Goal: Find contact information: Find contact information

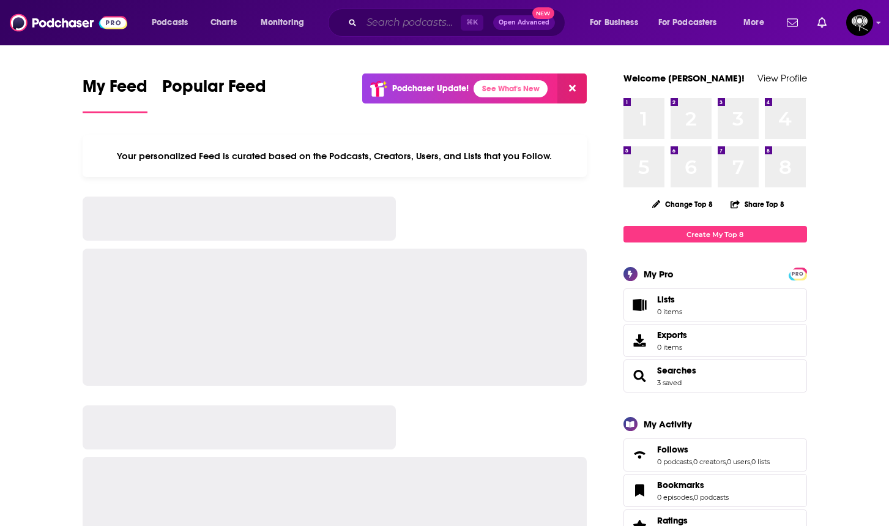
click at [381, 21] on input "Search podcasts, credits, & more..." at bounding box center [411, 23] width 99 height 20
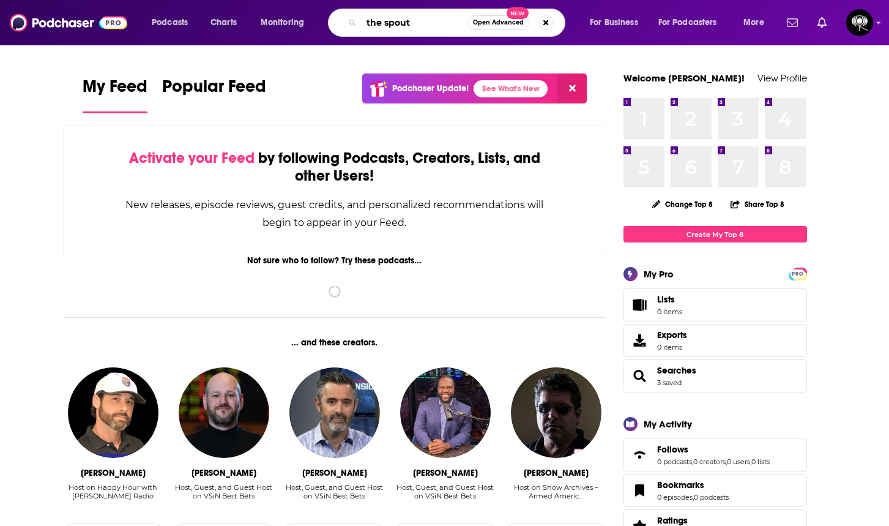
type input "the spout"
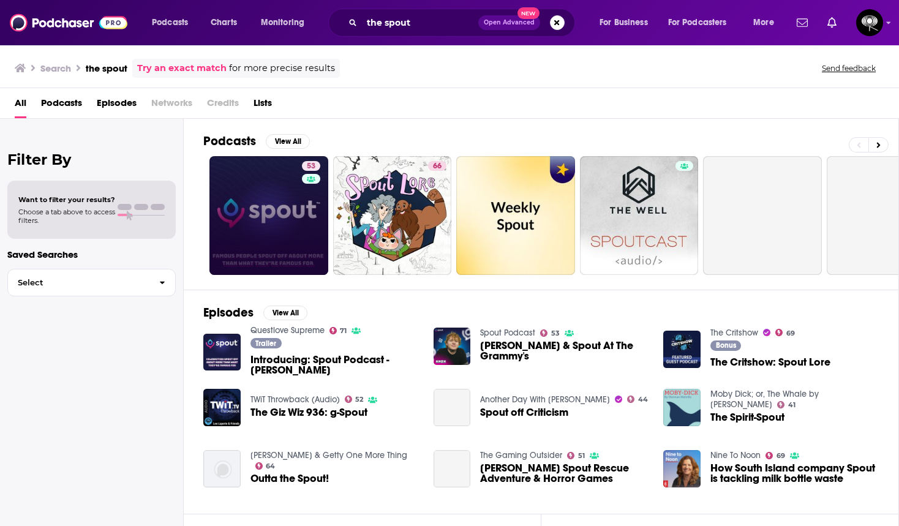
click at [262, 200] on link "53" at bounding box center [268, 215] width 119 height 119
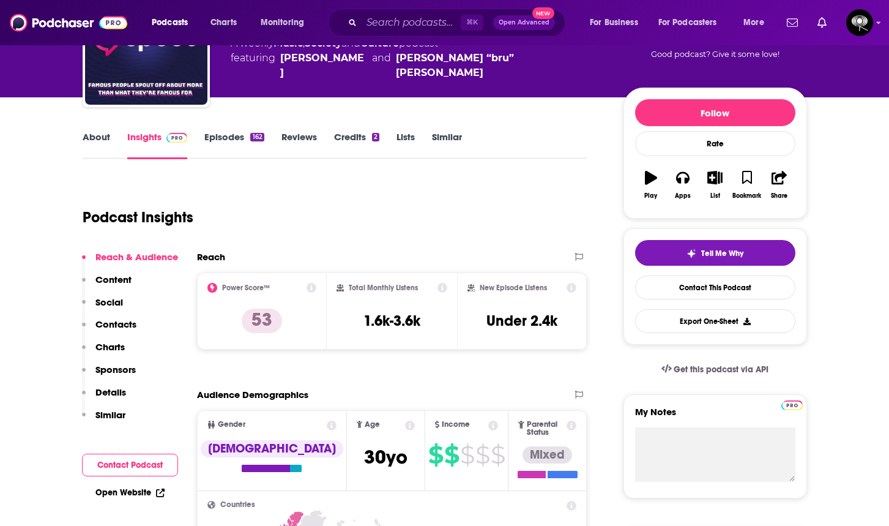
click at [114, 318] on p "Contacts" at bounding box center [115, 324] width 41 height 12
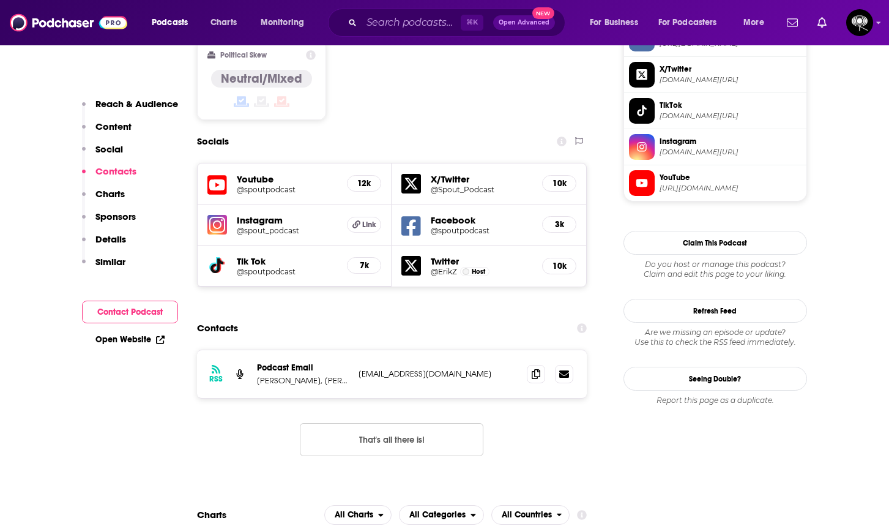
scroll to position [1093, 0]
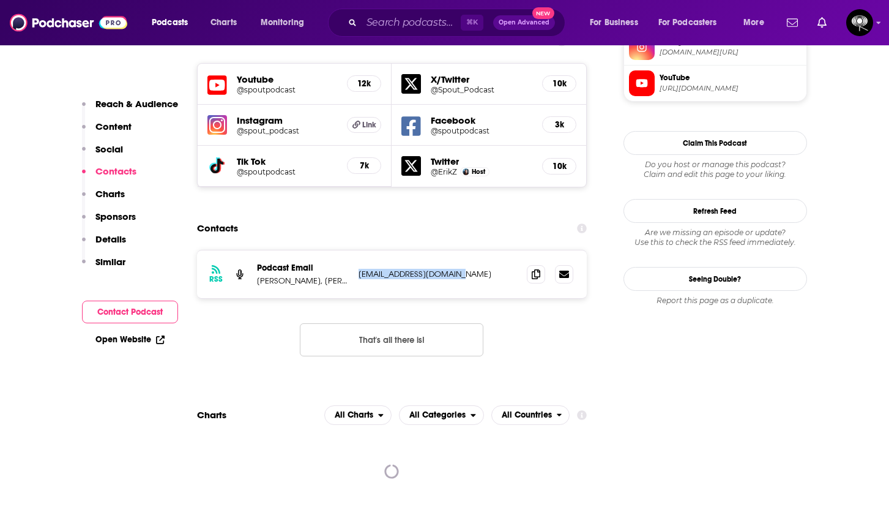
drag, startPoint x: 465, startPoint y: 229, endPoint x: 357, endPoint y: 231, distance: 107.8
click at [357, 250] on div "RSS Podcast Email Spencer Pratt, Heidi Montag, & Studio71 podcasts@studio71us.c…" at bounding box center [392, 274] width 391 height 48
copy p "podcasts@studio71us.com"
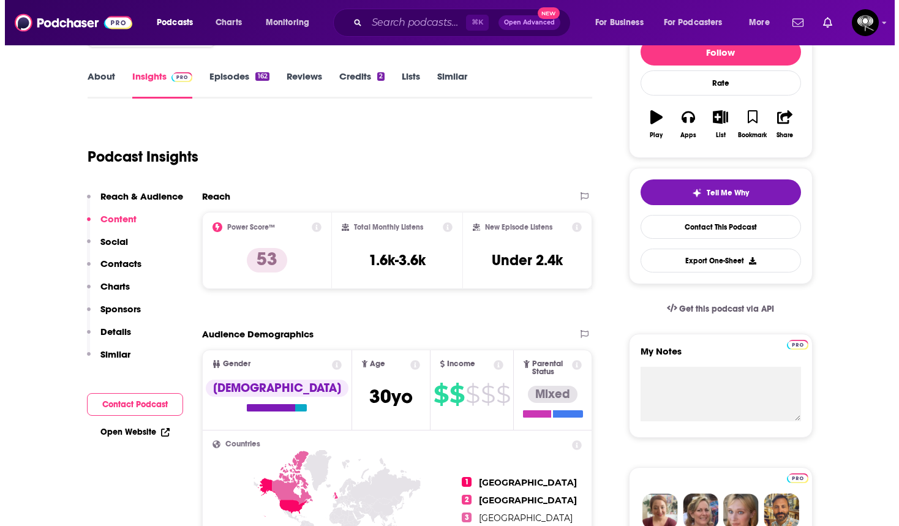
scroll to position [0, 0]
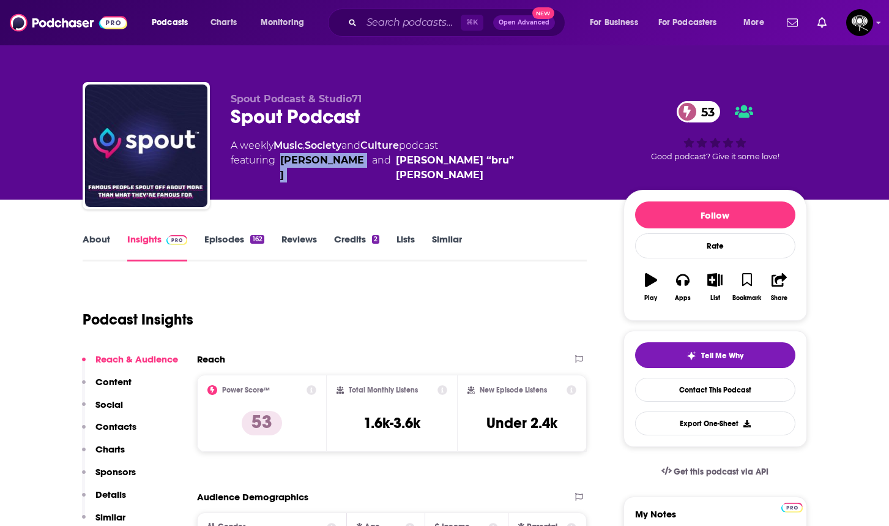
drag, startPoint x: 350, startPoint y: 160, endPoint x: 281, endPoint y: 162, distance: 68.6
click at [281, 162] on span "featuring Erik Zachary and Josh “bru” Brubaker" at bounding box center [417, 167] width 373 height 29
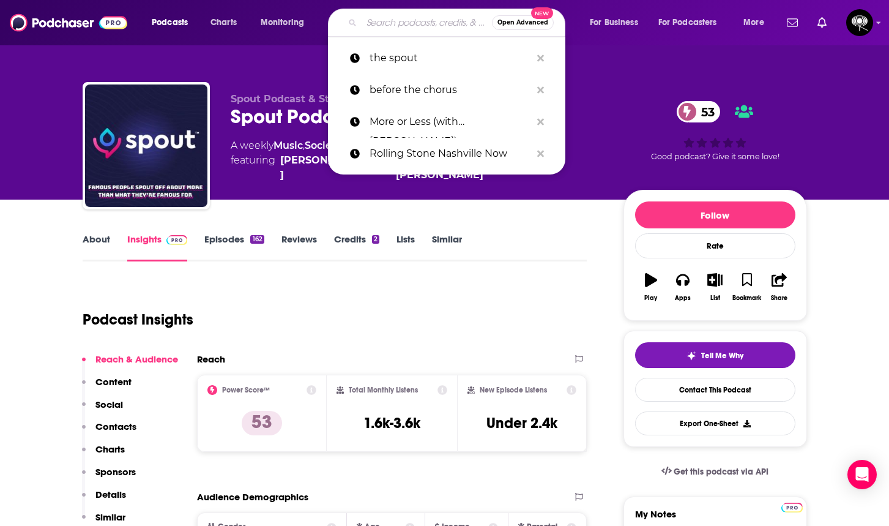
click at [384, 25] on input "Search podcasts, credits, & more..." at bounding box center [427, 23] width 130 height 20
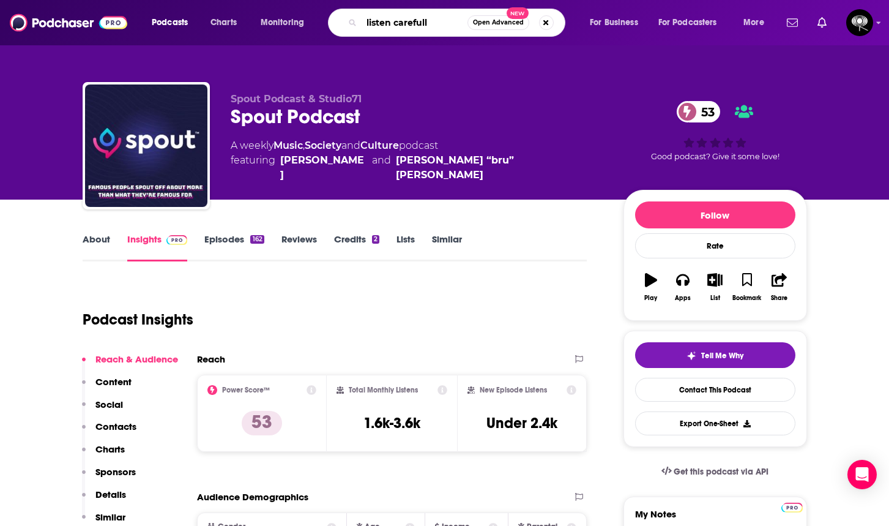
type input "listen carefully"
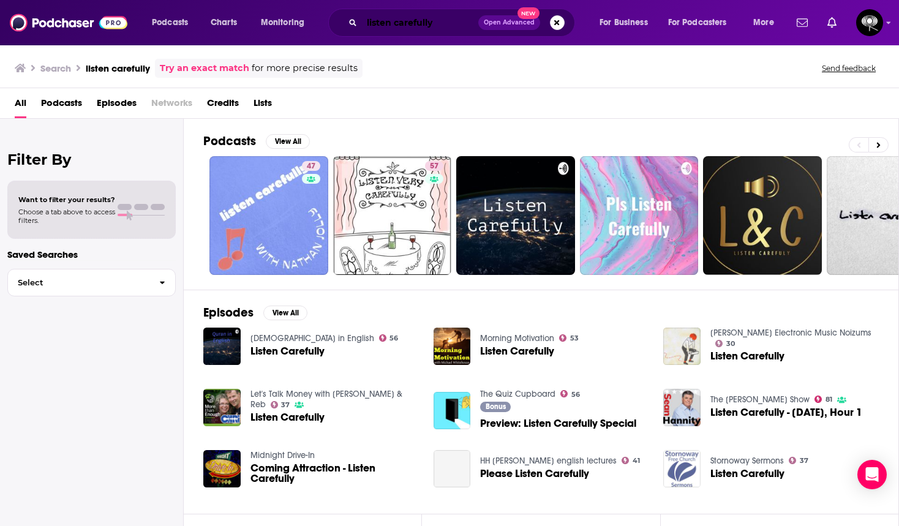
click at [394, 21] on input "listen carefully" at bounding box center [420, 23] width 116 height 20
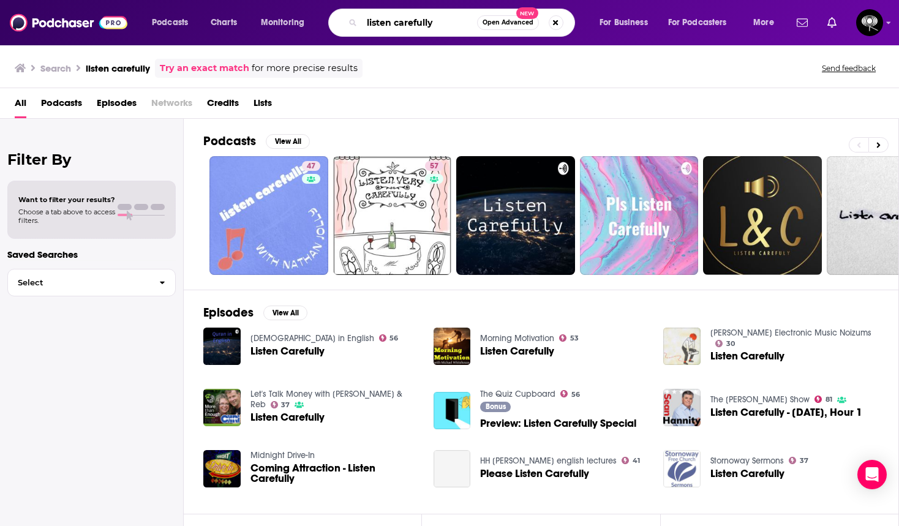
click at [394, 21] on input "listen carefully" at bounding box center [419, 23] width 115 height 20
paste input "ECHO - The Podcast"
type input "ECHO - The Podcast"
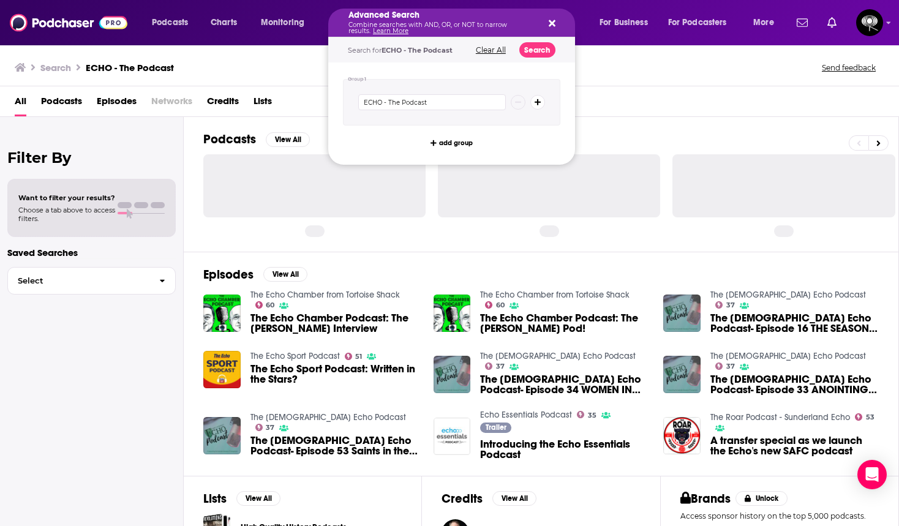
drag, startPoint x: 395, startPoint y: 23, endPoint x: 460, endPoint y: 23, distance: 64.3
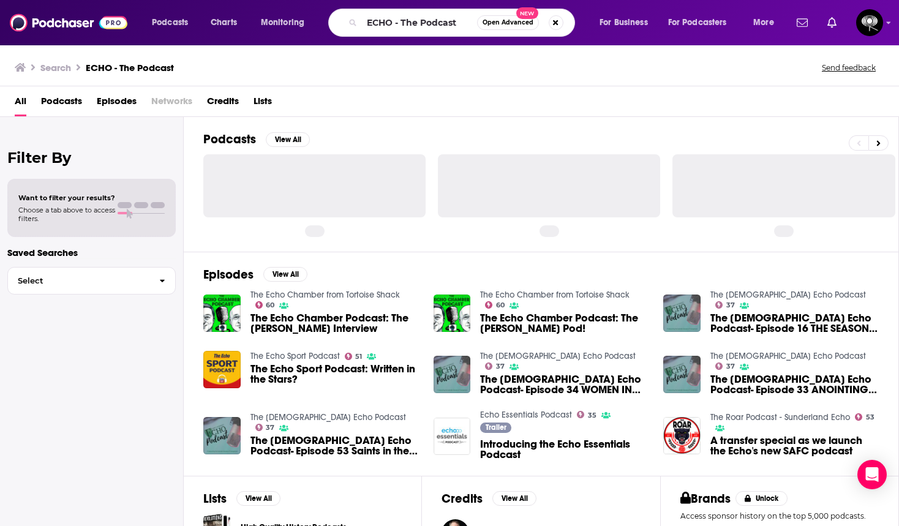
click at [583, 102] on div "All Podcasts Episodes Networks Credits Lists" at bounding box center [452, 103] width 874 height 25
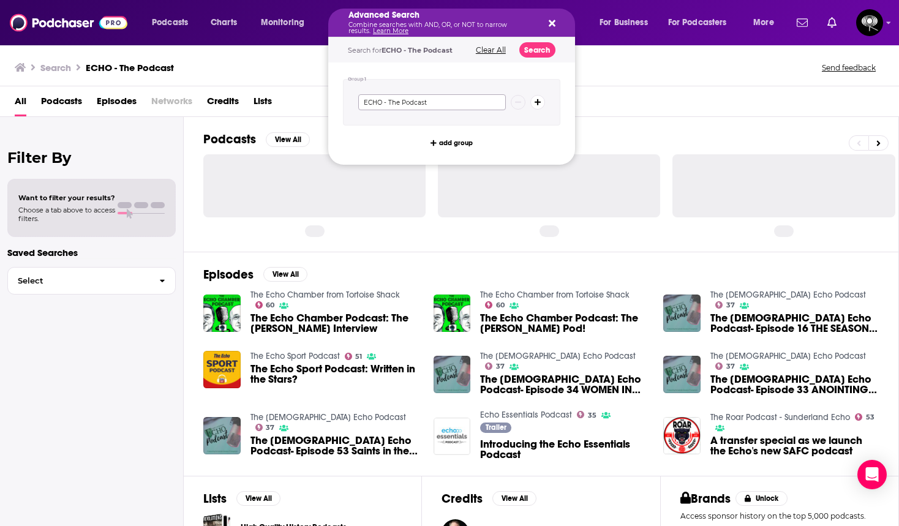
click at [460, 97] on input "ECHO - The Podcast" at bounding box center [432, 102] width 148 height 16
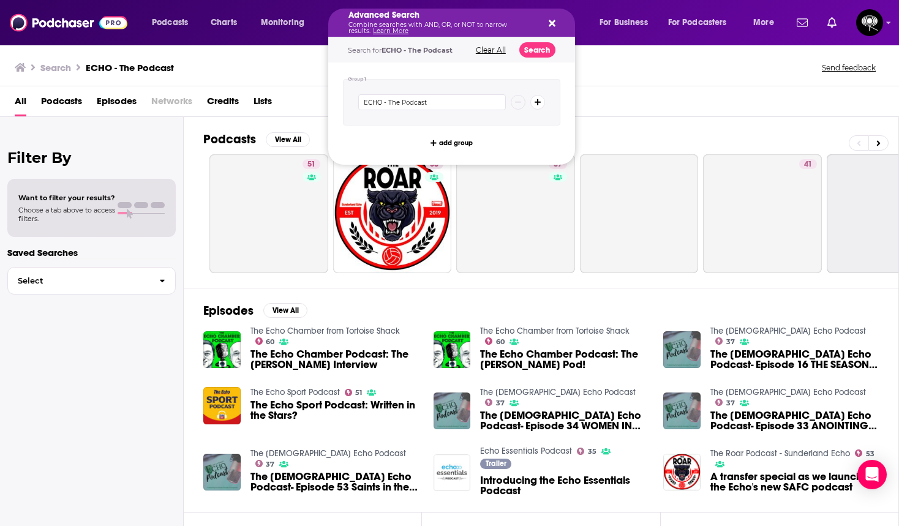
click at [549, 26] on icon "Search podcasts, credits, & more..." at bounding box center [551, 23] width 7 height 7
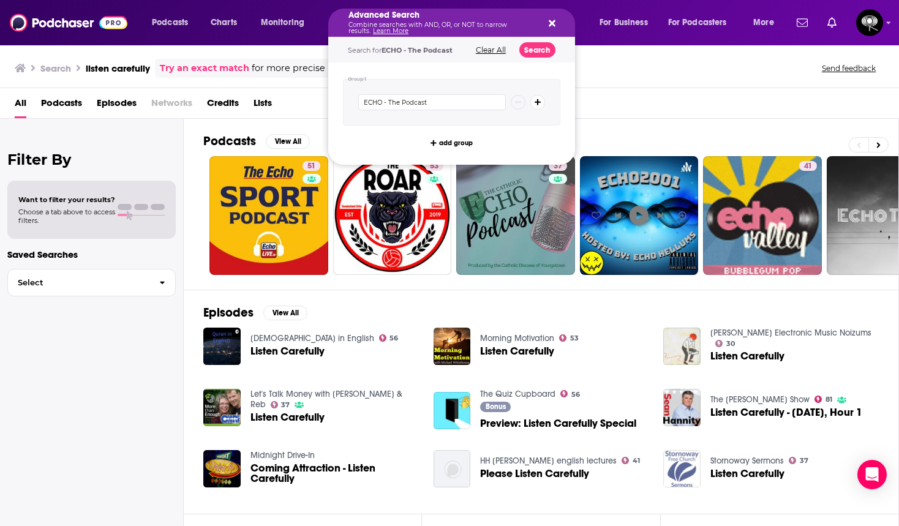
click at [503, 48] on button "Clear All" at bounding box center [490, 50] width 37 height 9
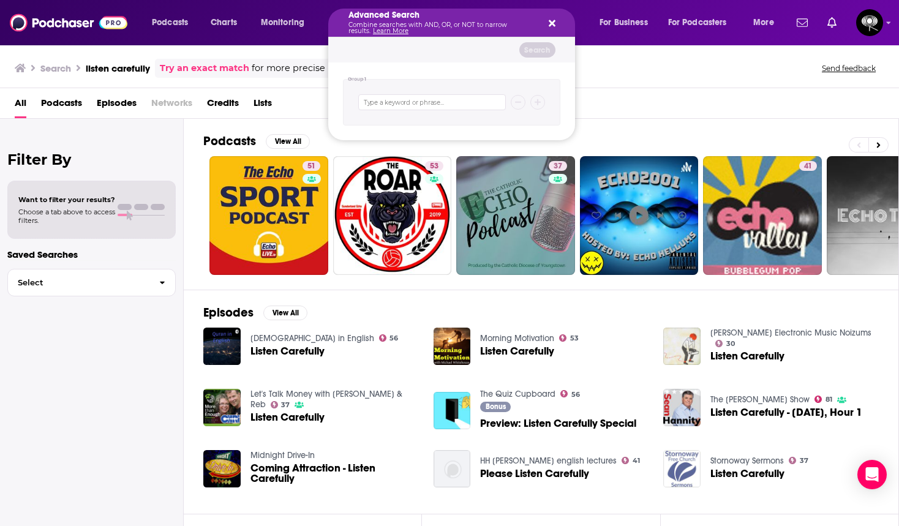
click at [555, 21] on div "Advanced Search Combine searches with AND, OR, or NOT to narrow results. Learn …" at bounding box center [451, 23] width 247 height 28
click at [552, 22] on icon "Search podcasts, credits, & more..." at bounding box center [551, 23] width 7 height 7
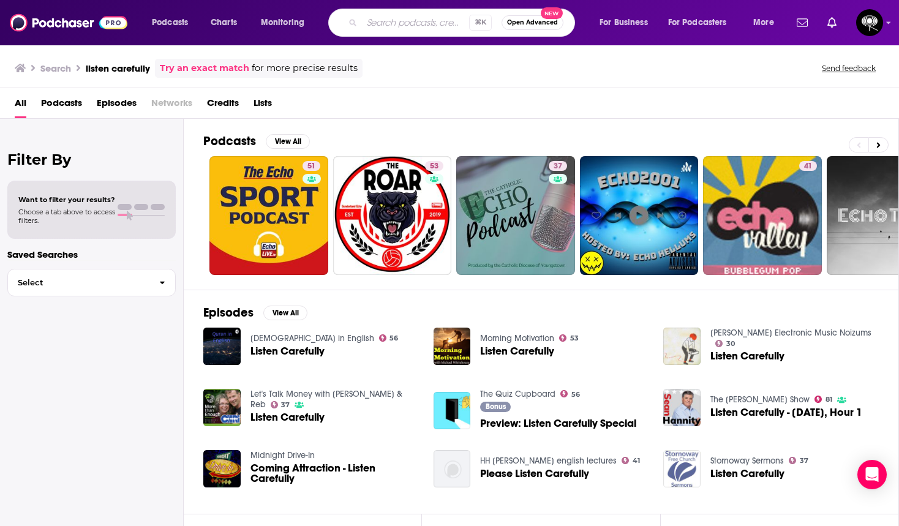
click at [398, 27] on input "Search podcasts, credits, & more..." at bounding box center [415, 23] width 107 height 20
type input "echo"
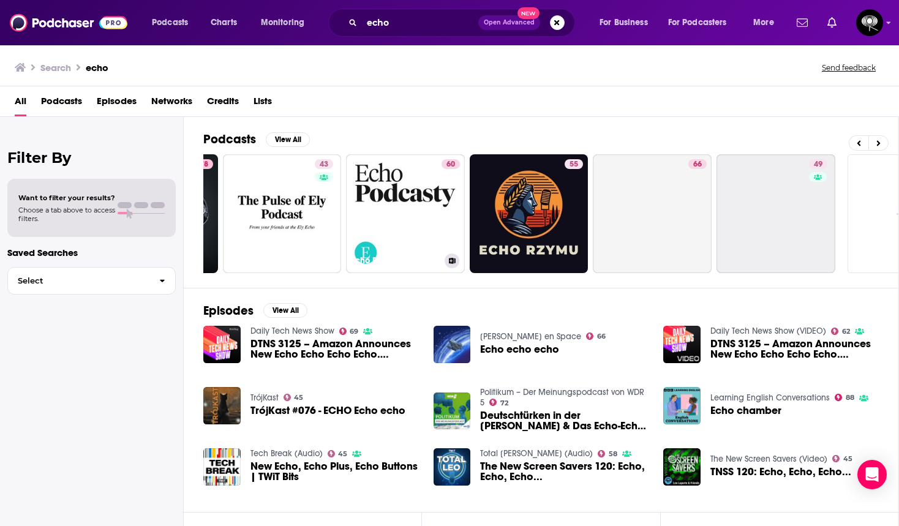
scroll to position [0, 429]
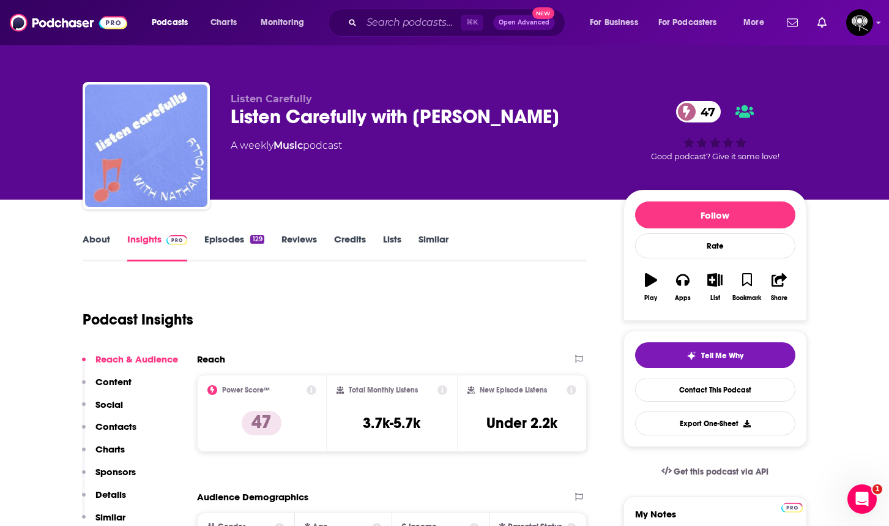
click at [248, 248] on link "Episodes 129" at bounding box center [233, 247] width 59 height 28
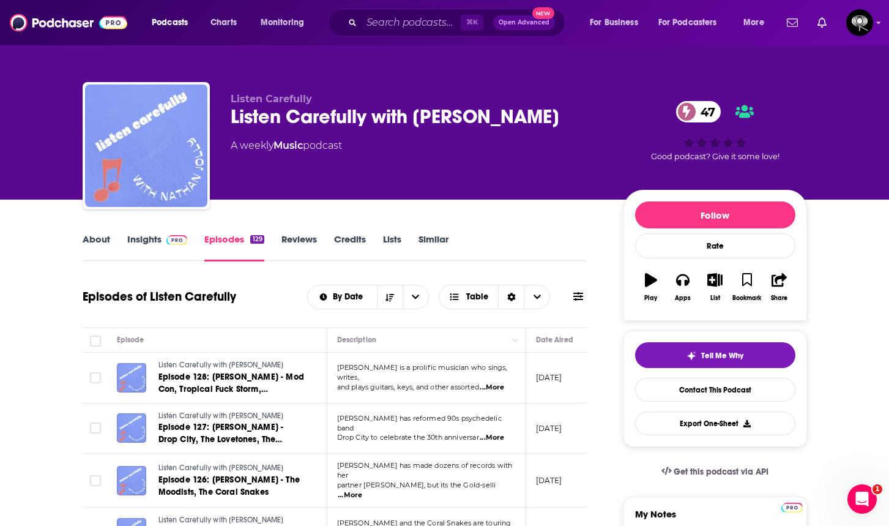
click at [105, 241] on link "About" at bounding box center [97, 247] width 28 height 28
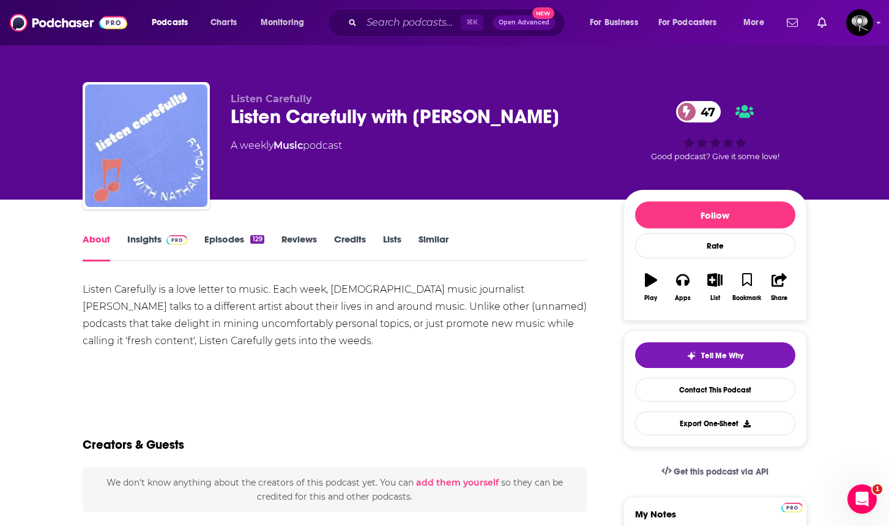
click at [127, 242] on link "Insights" at bounding box center [157, 247] width 61 height 28
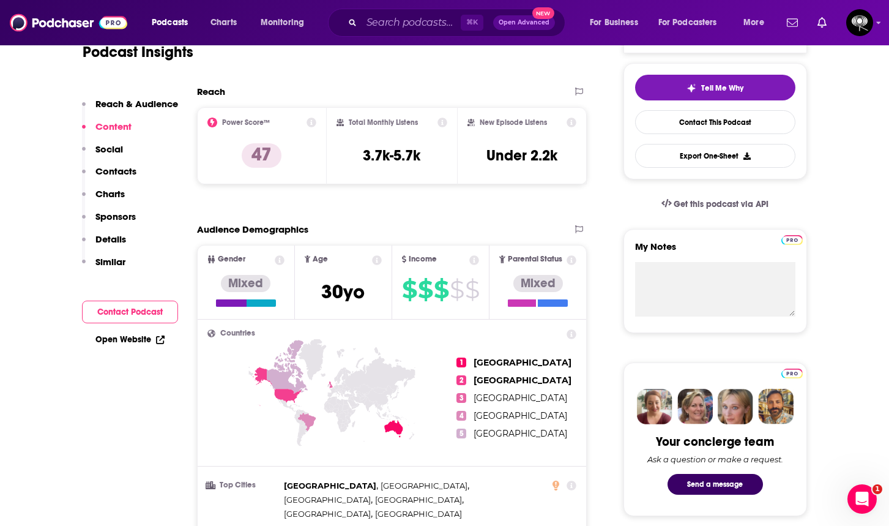
scroll to position [196, 0]
